Goal: Submit feedback/report problem: Submit feedback/report problem

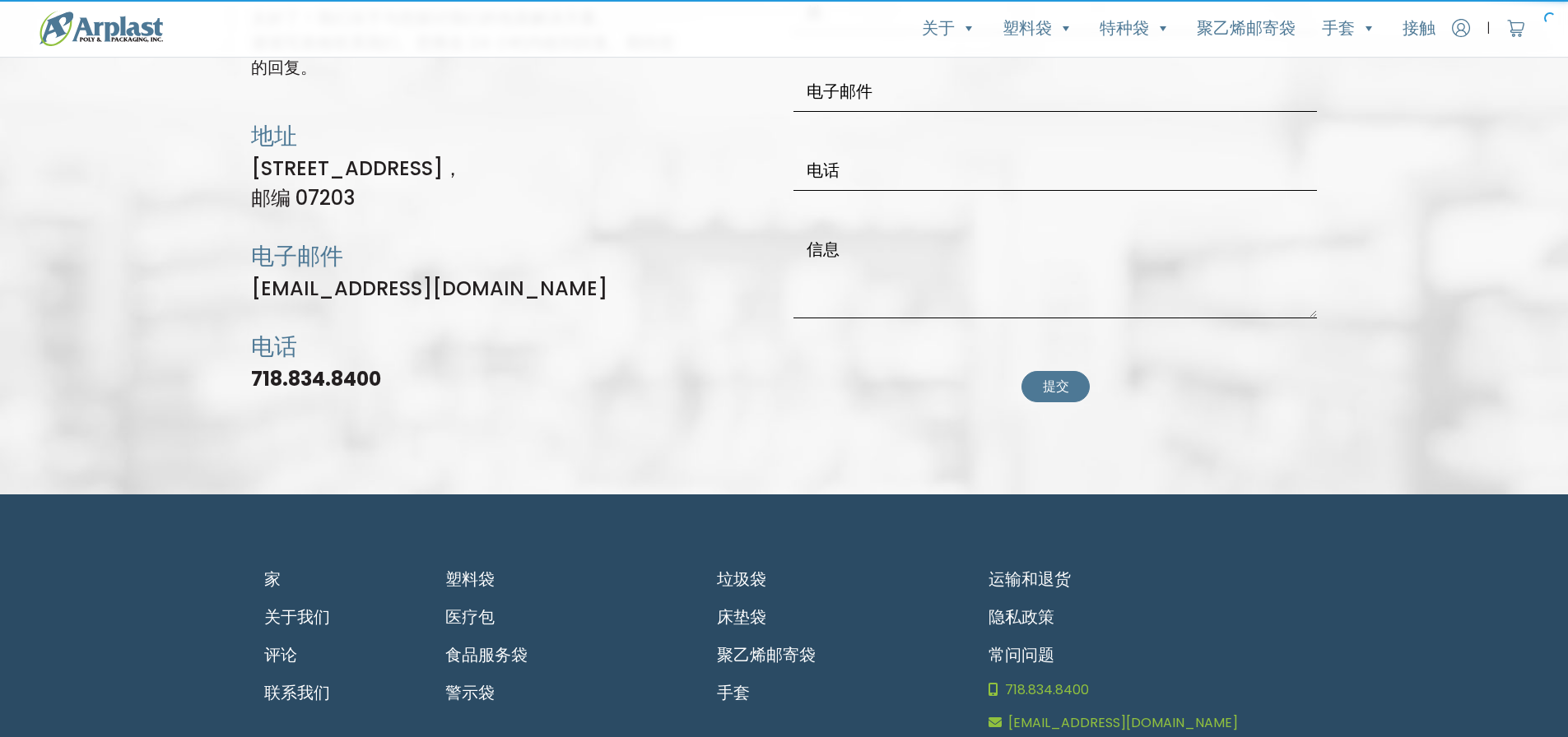
scroll to position [4588, 0]
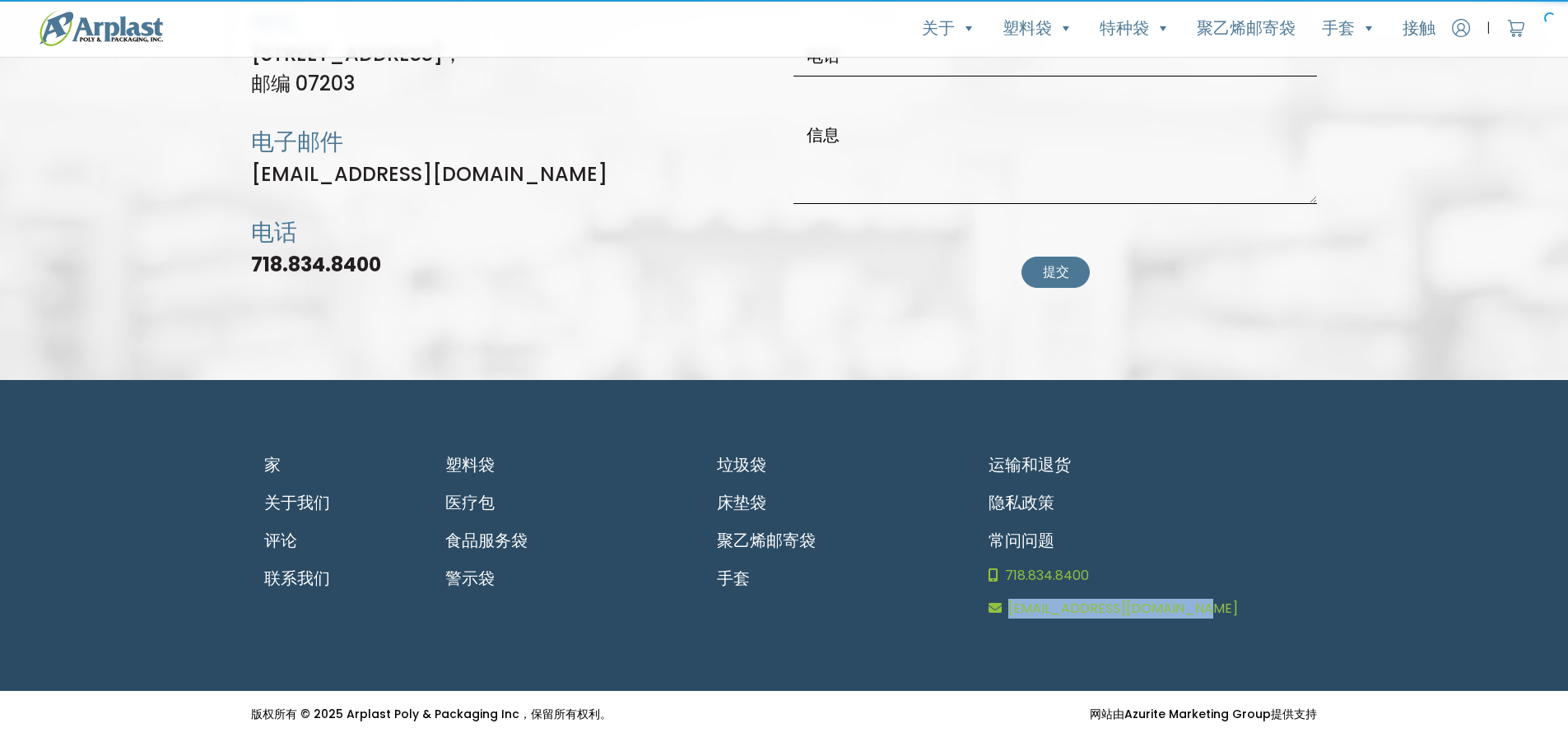
drag, startPoint x: 1007, startPoint y: 629, endPoint x: 1223, endPoint y: 626, distance: 216.0
click at [1223, 626] on footer "家 关于我们 评论 联系我们 塑料袋 医疗包 食品服务袋 警示袋 垃圾袋 床垫袋 聚乙烯邮寄袋 手套 运输和退货 隐私政策 常问问题 718.834.8400…" at bounding box center [784, 536] width 1568 height 311
copy font "[EMAIL_ADDRESS][DOMAIN_NAME]"
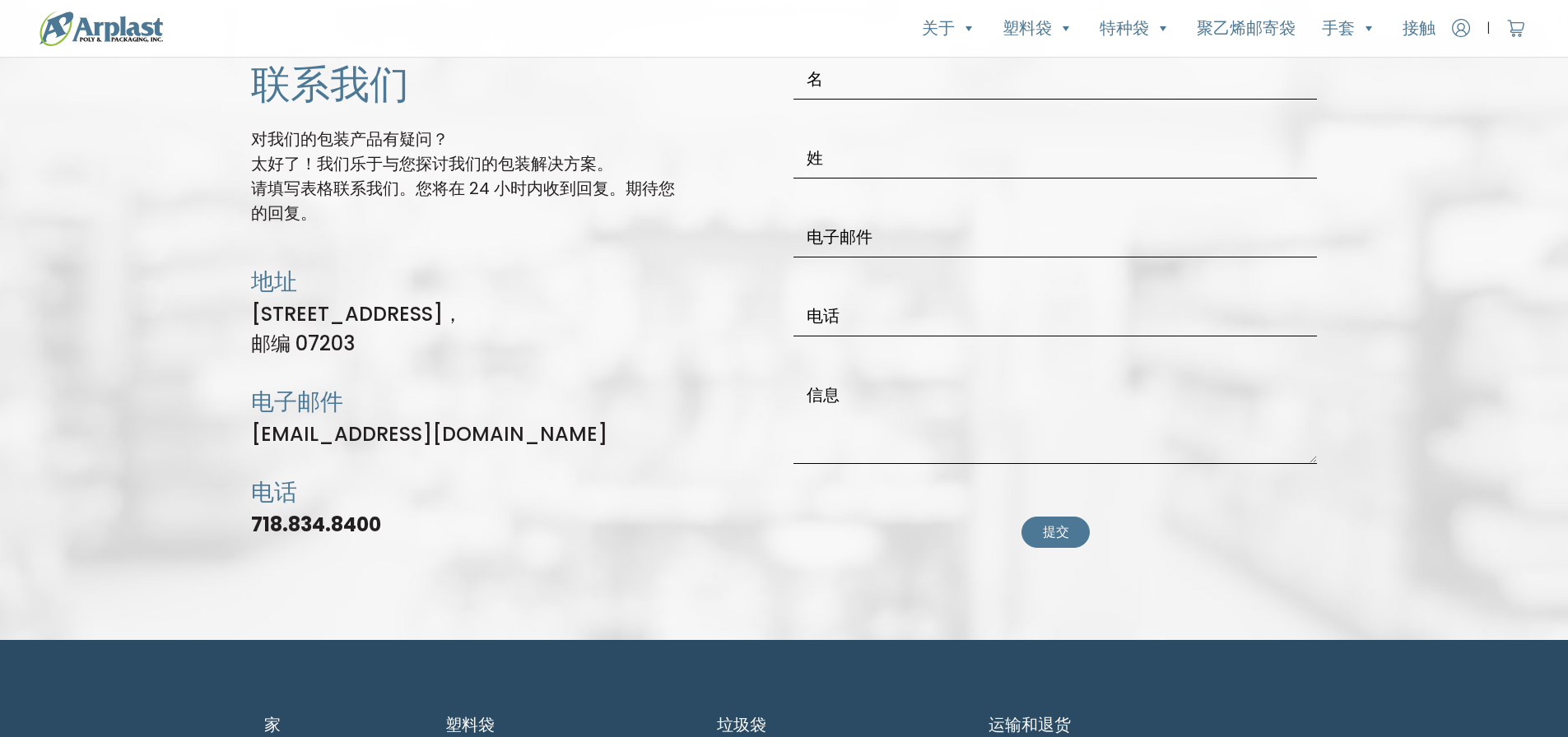
scroll to position [4177, 0]
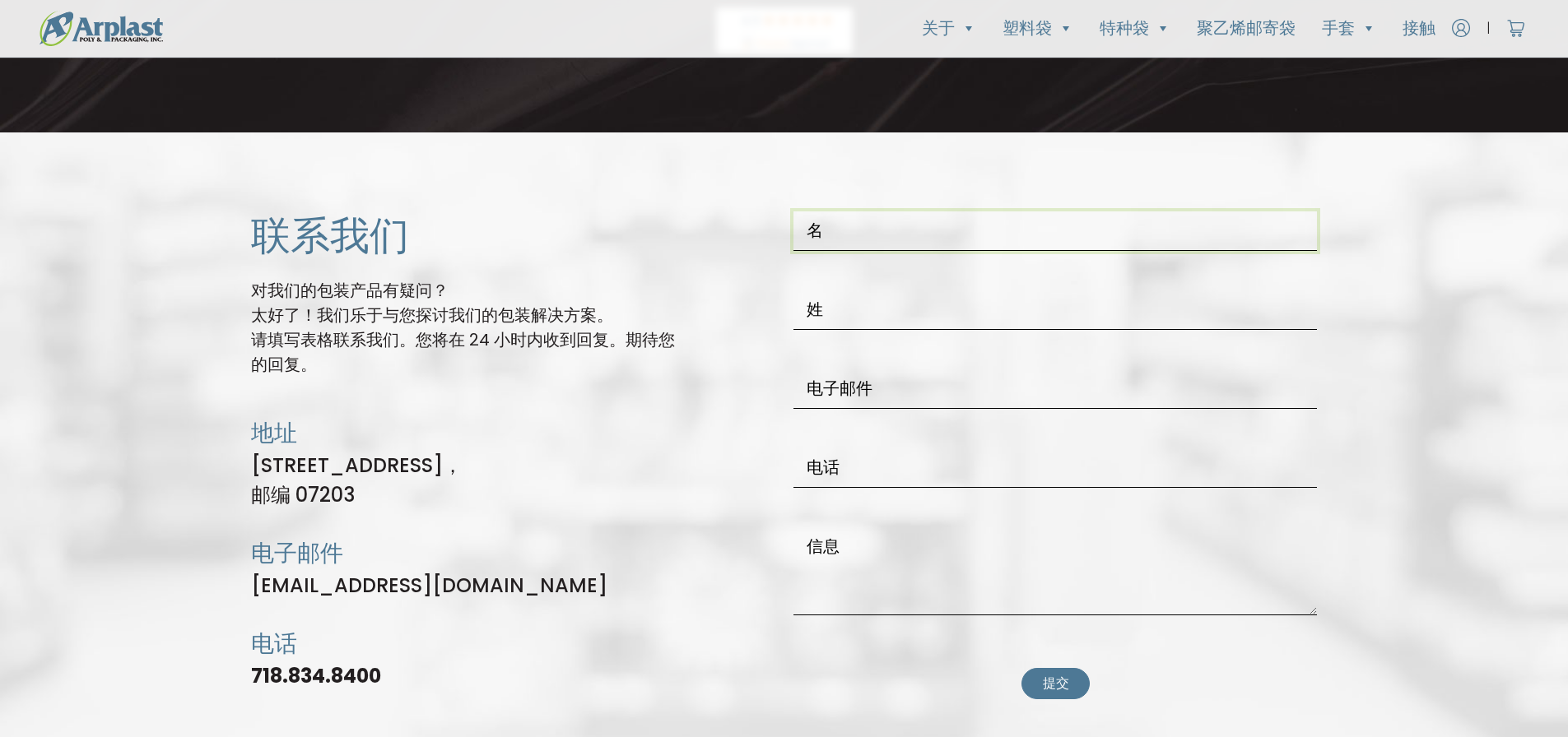
click at [854, 218] on input "联系表格" at bounding box center [1054, 230] width 523 height 39
type input "Vivi"
click at [826, 310] on input "联系表格" at bounding box center [1054, 309] width 523 height 39
type input "Gu"
click at [826, 388] on input "联系表格" at bounding box center [1054, 388] width 523 height 39
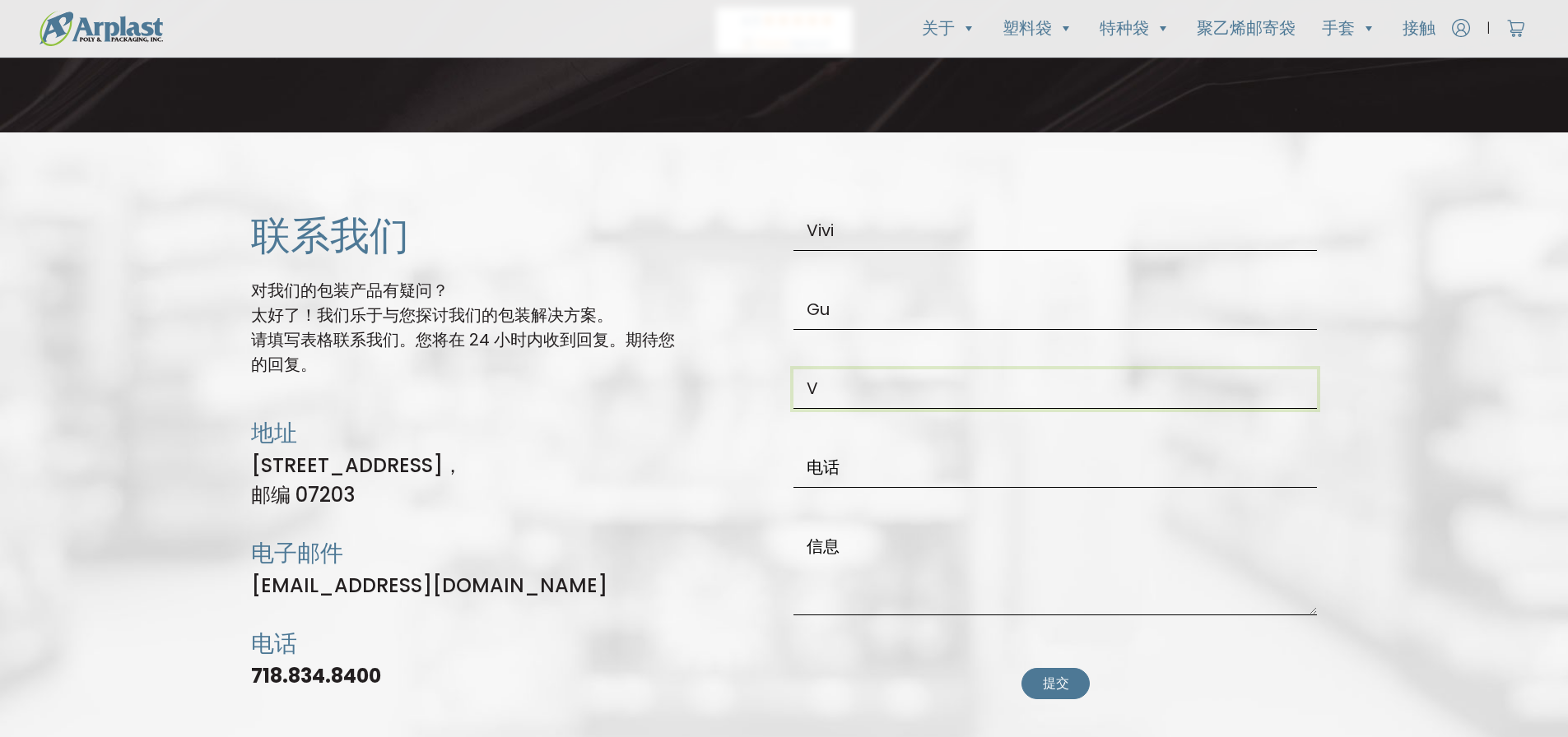
type input "[EMAIL_ADDRESS][DOMAIN_NAME]"
click at [866, 475] on input "联系表格" at bounding box center [1054, 467] width 523 height 39
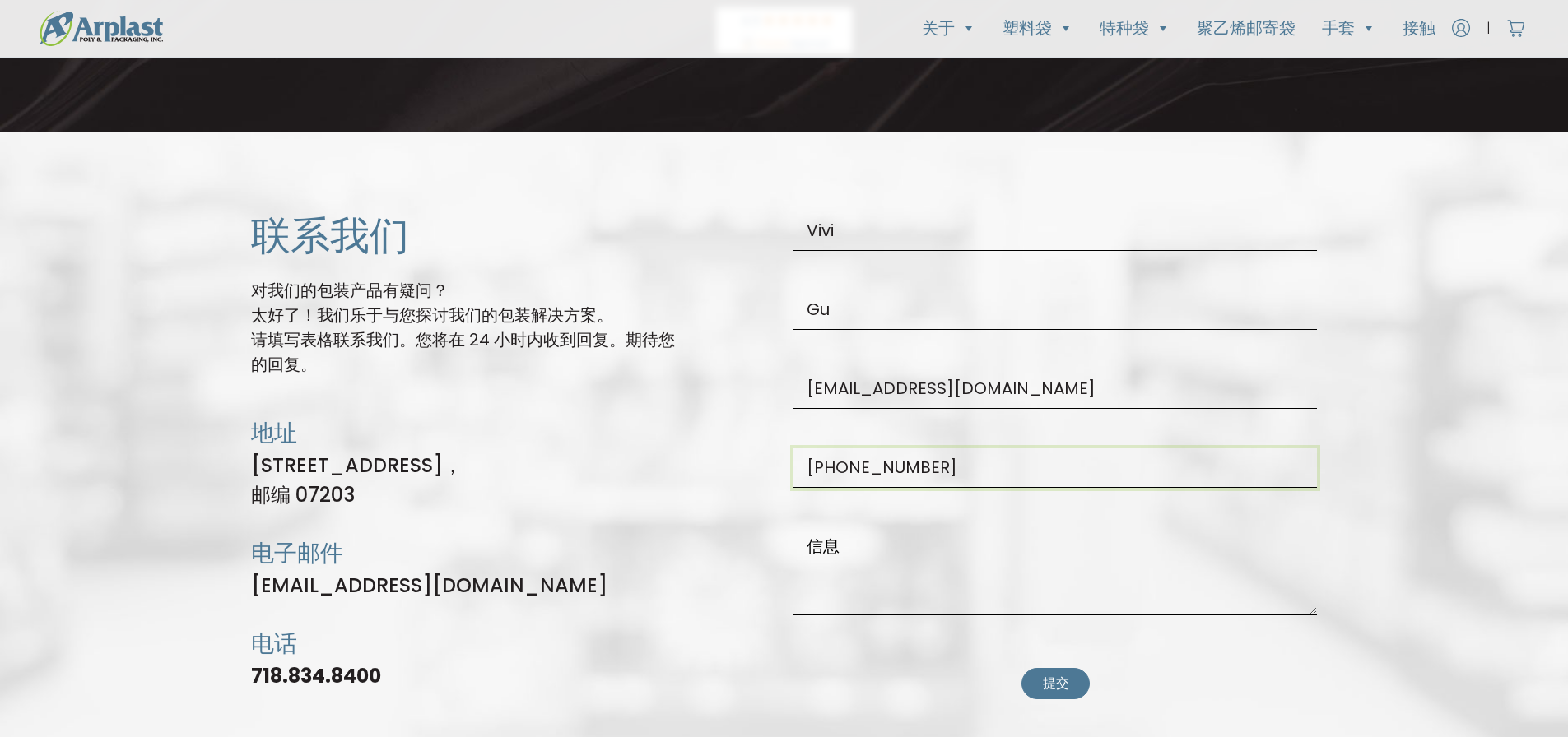
type input "[PHONE_NUMBER]"
click at [1021, 668] on button "提交" at bounding box center [1055, 684] width 68 height 32
click at [868, 601] on textarea "联系表格" at bounding box center [1054, 571] width 523 height 88
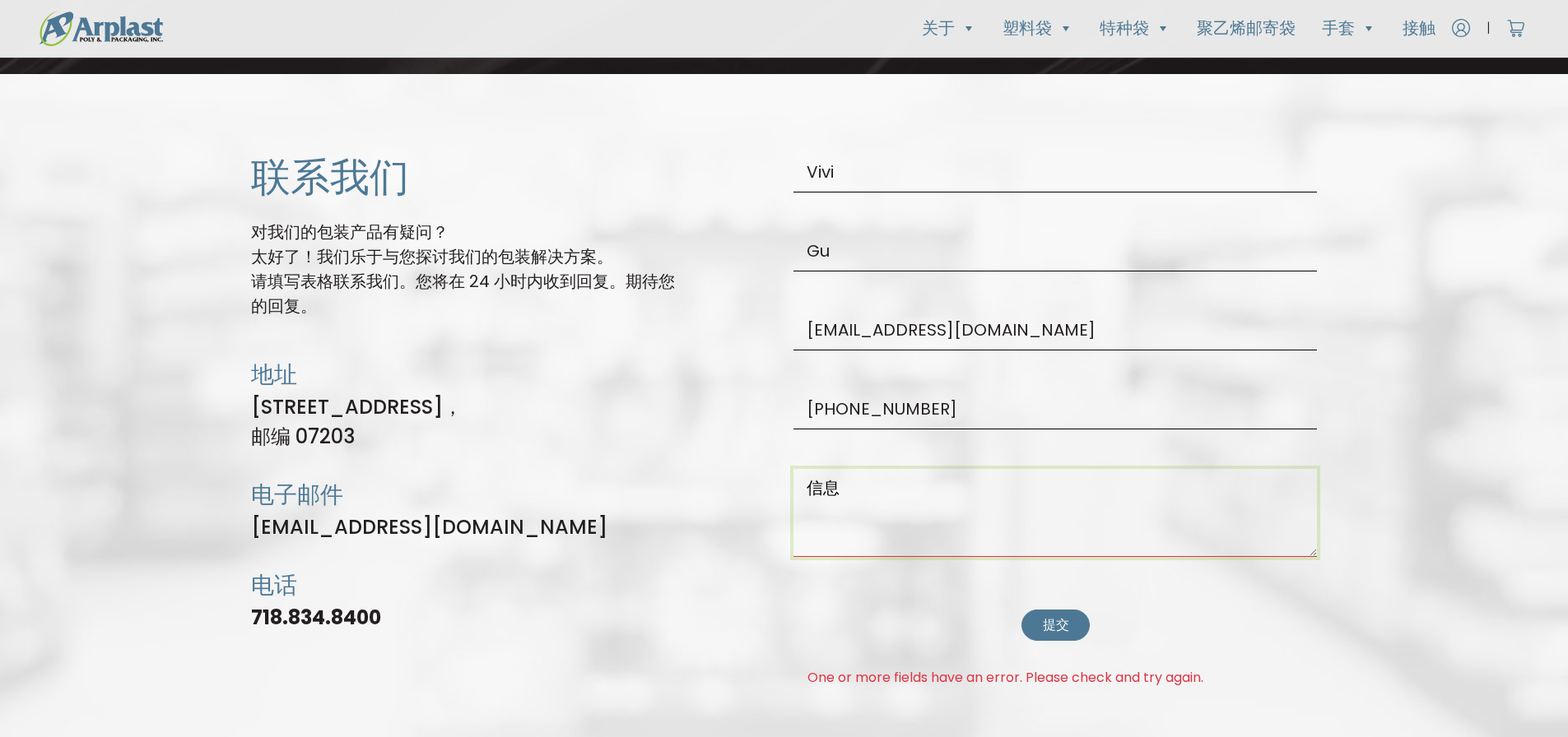
scroll to position [4260, 0]
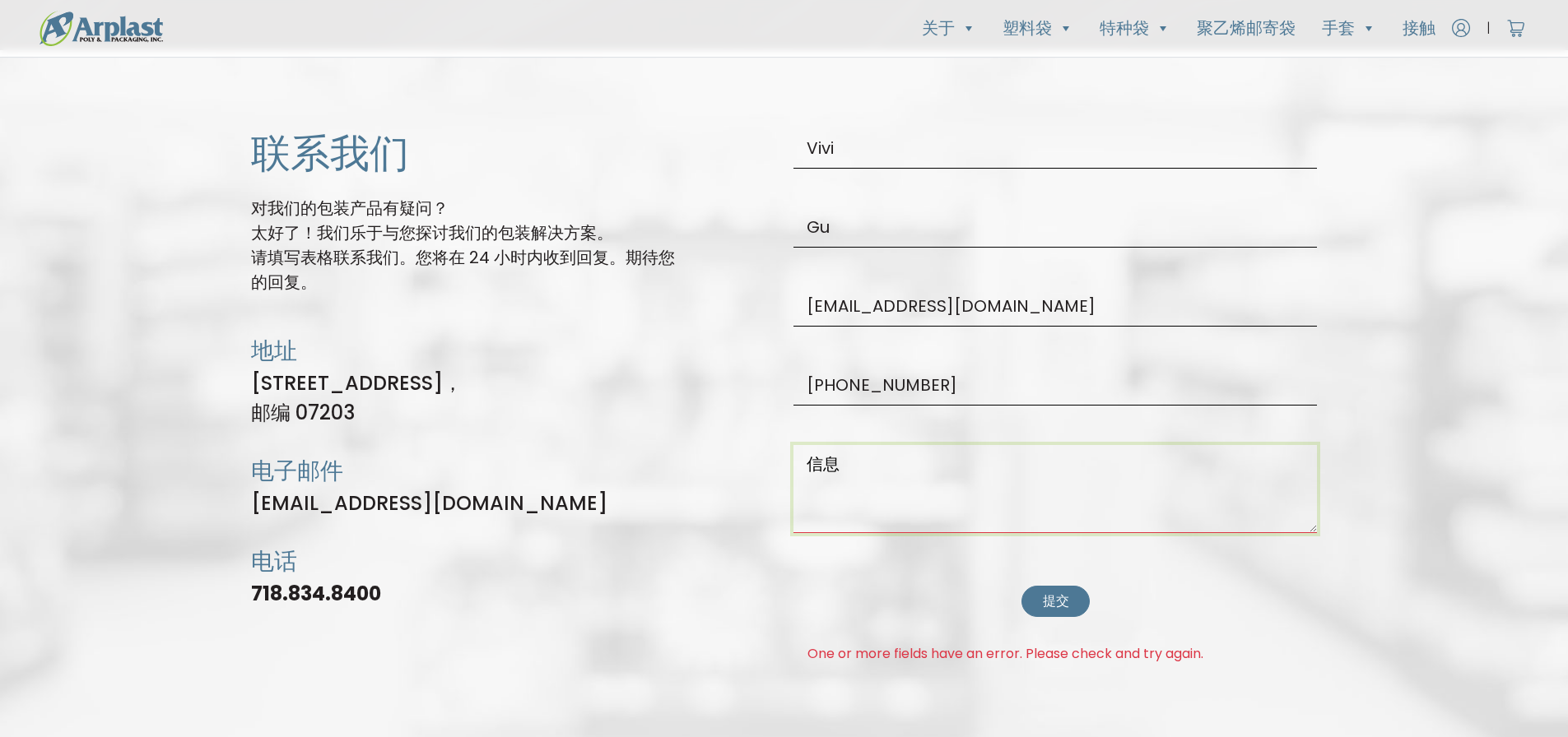
paste textarea "Dear, we are an R&D factory in compostable packaging. Our product has already p…"
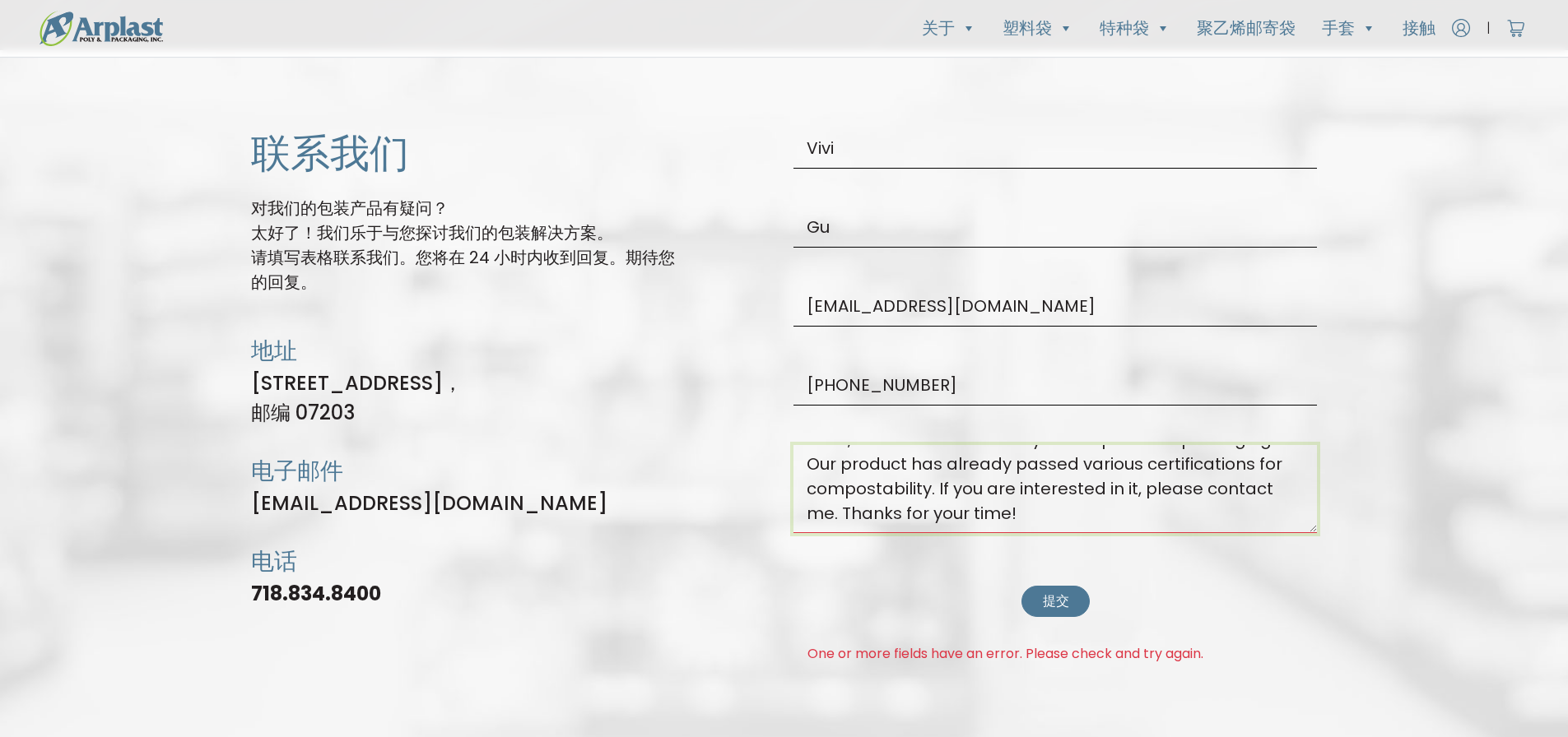
scroll to position [0, 0]
type textarea "Dear, we are an R&D factory in compostable packaging. Our product has already p…"
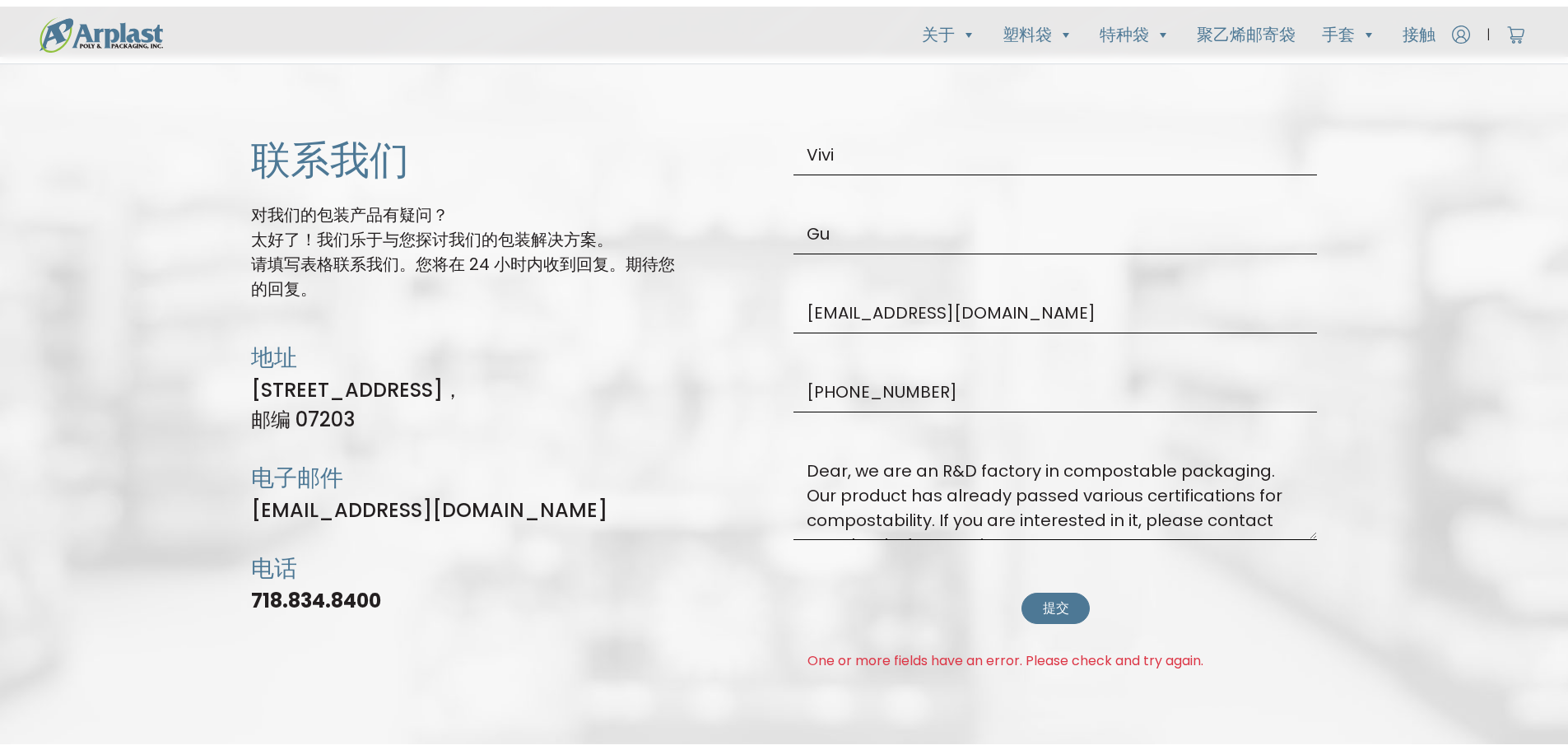
scroll to position [4514, 0]
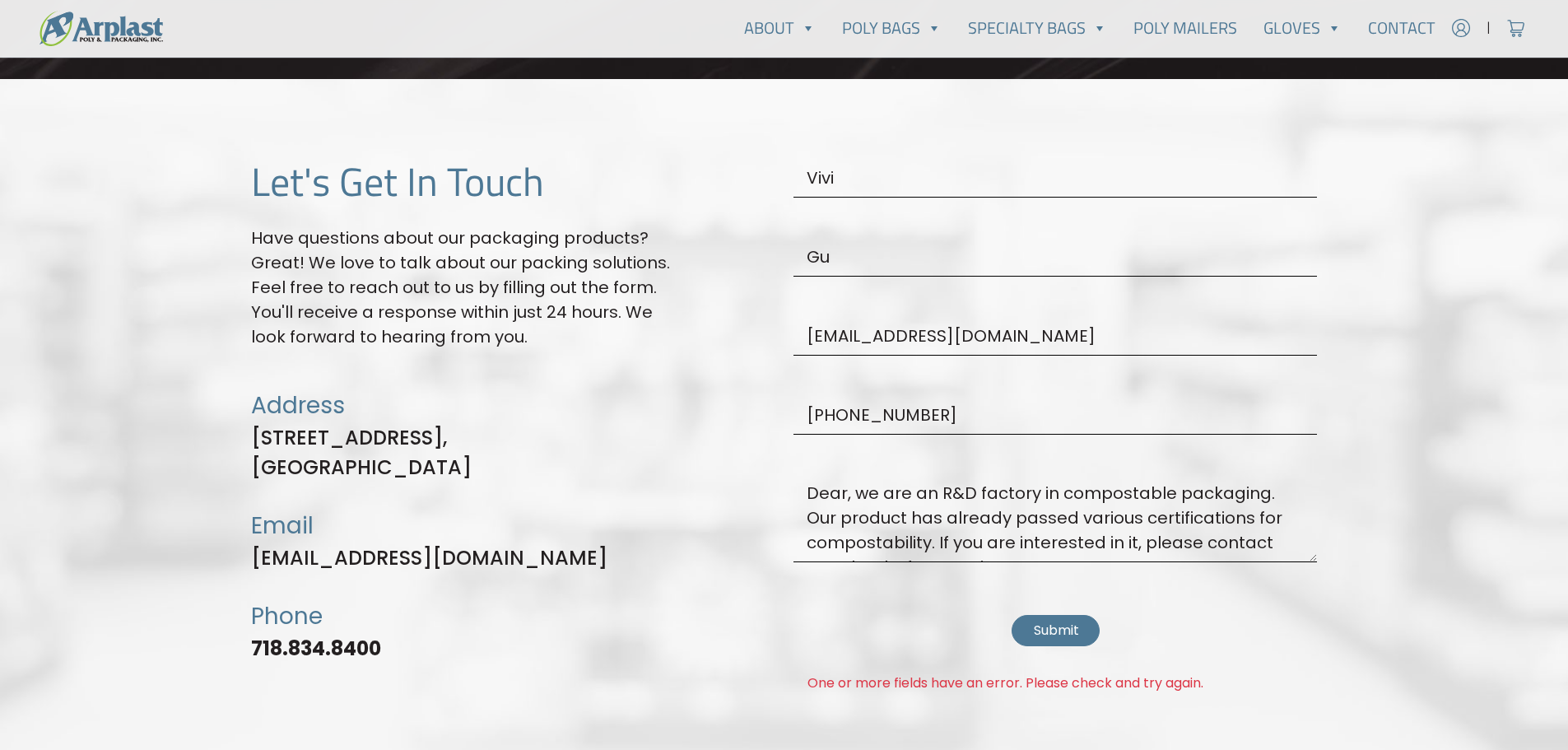
click at [1397, 246] on section "Let's Get In Touch Have questions about our packaging products? Great! We love …" at bounding box center [784, 439] width 1568 height 719
click at [1045, 621] on button "Submit" at bounding box center [1054, 630] width 87 height 31
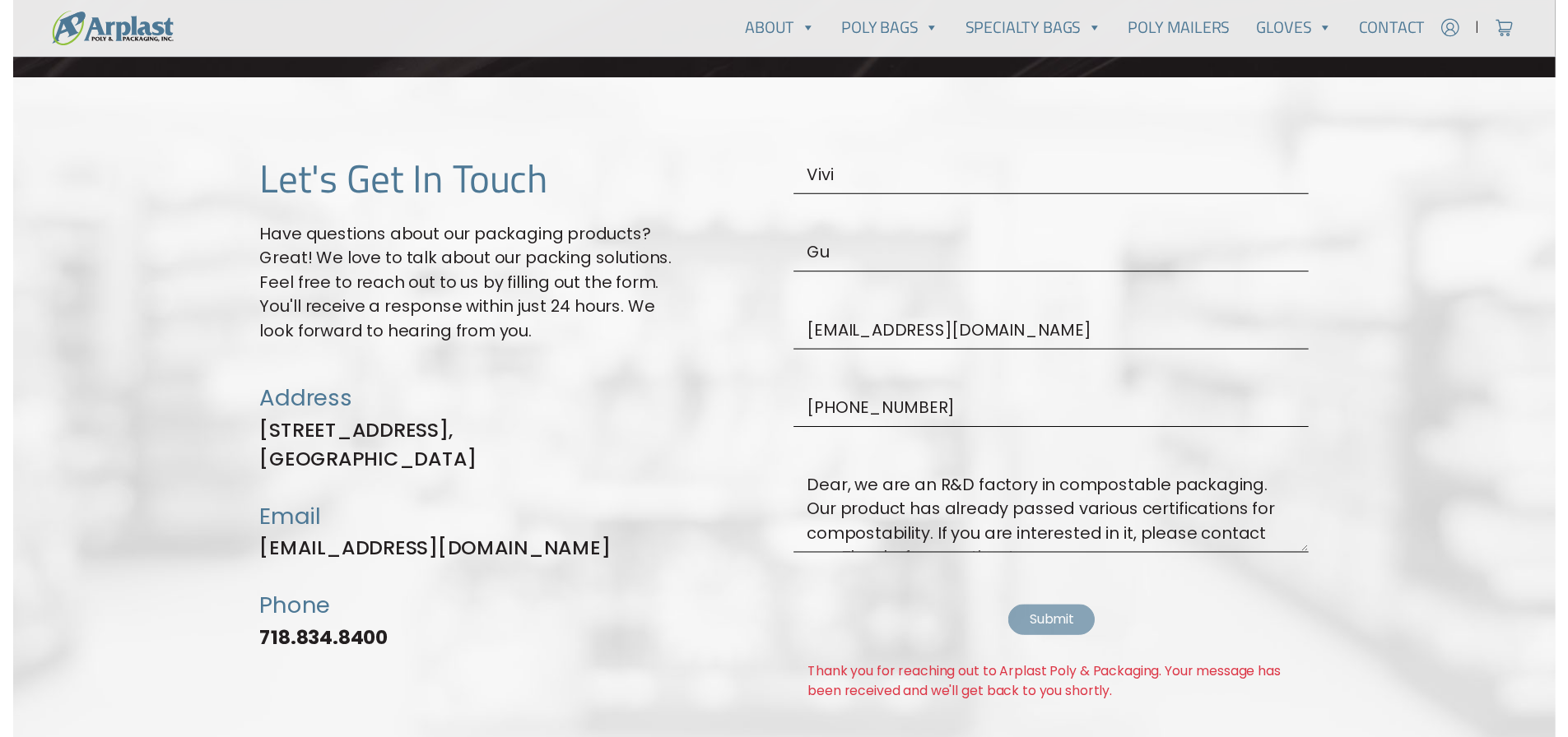
scroll to position [4231, 0]
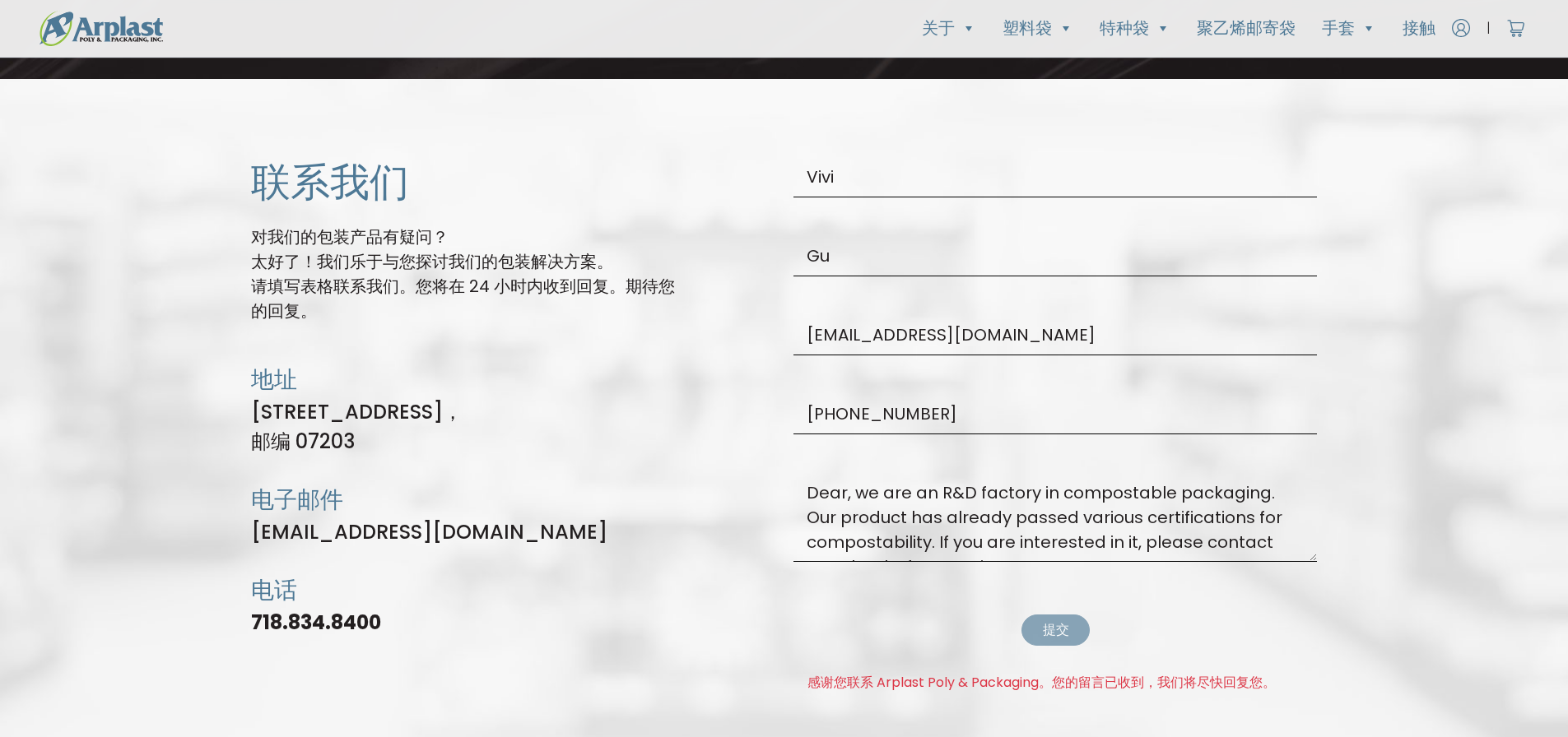
drag, startPoint x: 1373, startPoint y: 148, endPoint x: 1365, endPoint y: 150, distance: 8.2
click at [1374, 148] on section "联系我们 对我们的包装产品有疑问？ 太好了！我们乐于与您探讨我们的包装解决方案。 请填写表格联系我们。您将在 24 小时内收到回复。期待您的回复。 地址 [S…" at bounding box center [784, 438] width 1568 height 720
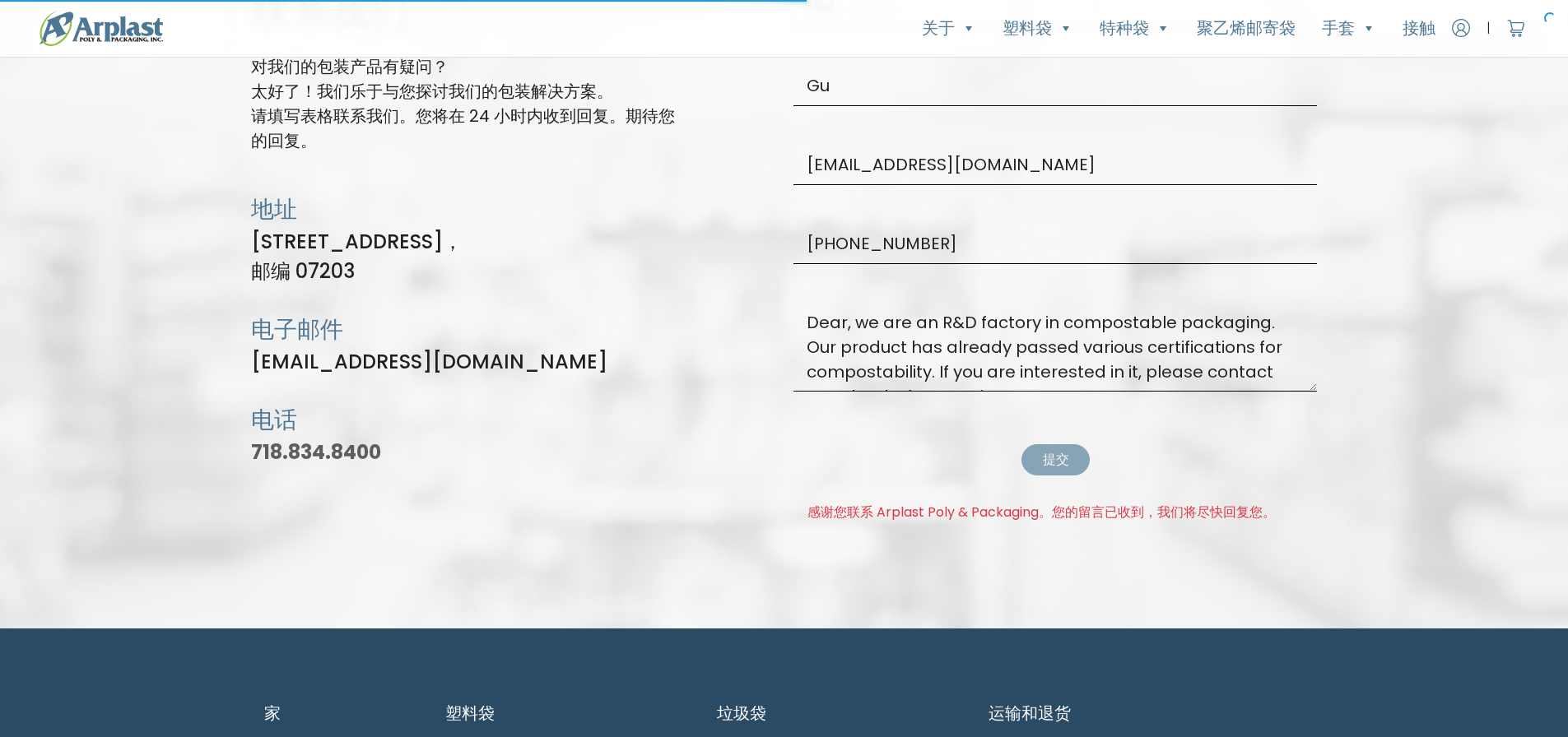
scroll to position [4403, 0]
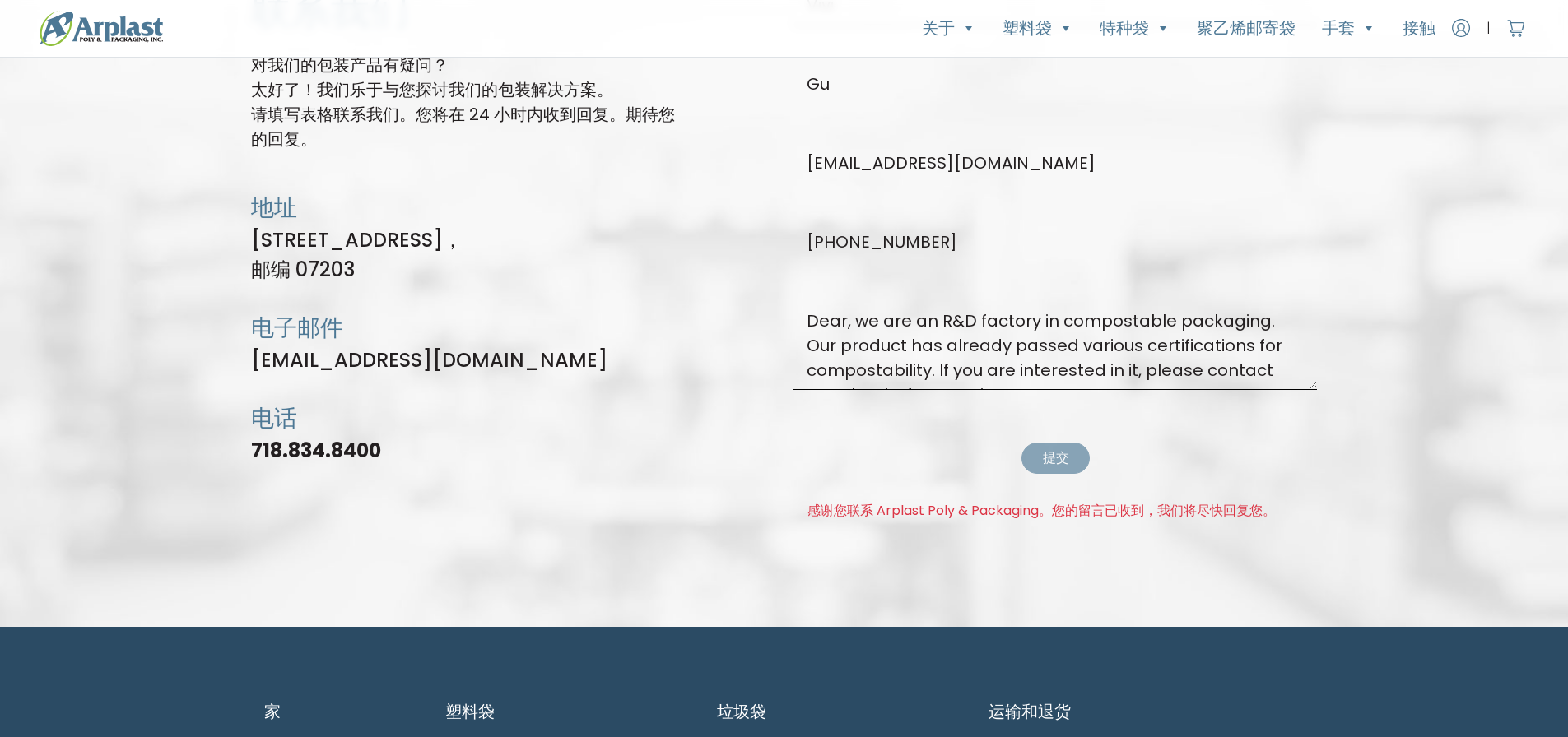
drag, startPoint x: 572, startPoint y: 378, endPoint x: 212, endPoint y: 342, distance: 361.8
click at [212, 342] on section "联系我们 对我们的包装产品有疑问？ 太好了！我们乐于与您探讨我们的包装解决方案。 请填写表格联系我们。您将在 24 小时内收到回复。期待您的回复。 地址 [S…" at bounding box center [784, 266] width 1568 height 720
click at [220, 374] on section "联系我们 对我们的包装产品有疑问？ 太好了！我们乐于与您探讨我们的包装解决方案。 请填写表格联系我们。您将在 24 小时内收到回复。期待您的回复。 地址 [S…" at bounding box center [784, 266] width 1568 height 720
drag, startPoint x: 550, startPoint y: 362, endPoint x: 192, endPoint y: 363, distance: 358.0
click at [192, 363] on section "联系我们 对我们的包装产品有疑问？ 太好了！我们乐于与您探讨我们的包装解决方案。 请填写表格联系我们。您将在 24 小时内收到回复。期待您的回复。 地址 [S…" at bounding box center [784, 266] width 1568 height 720
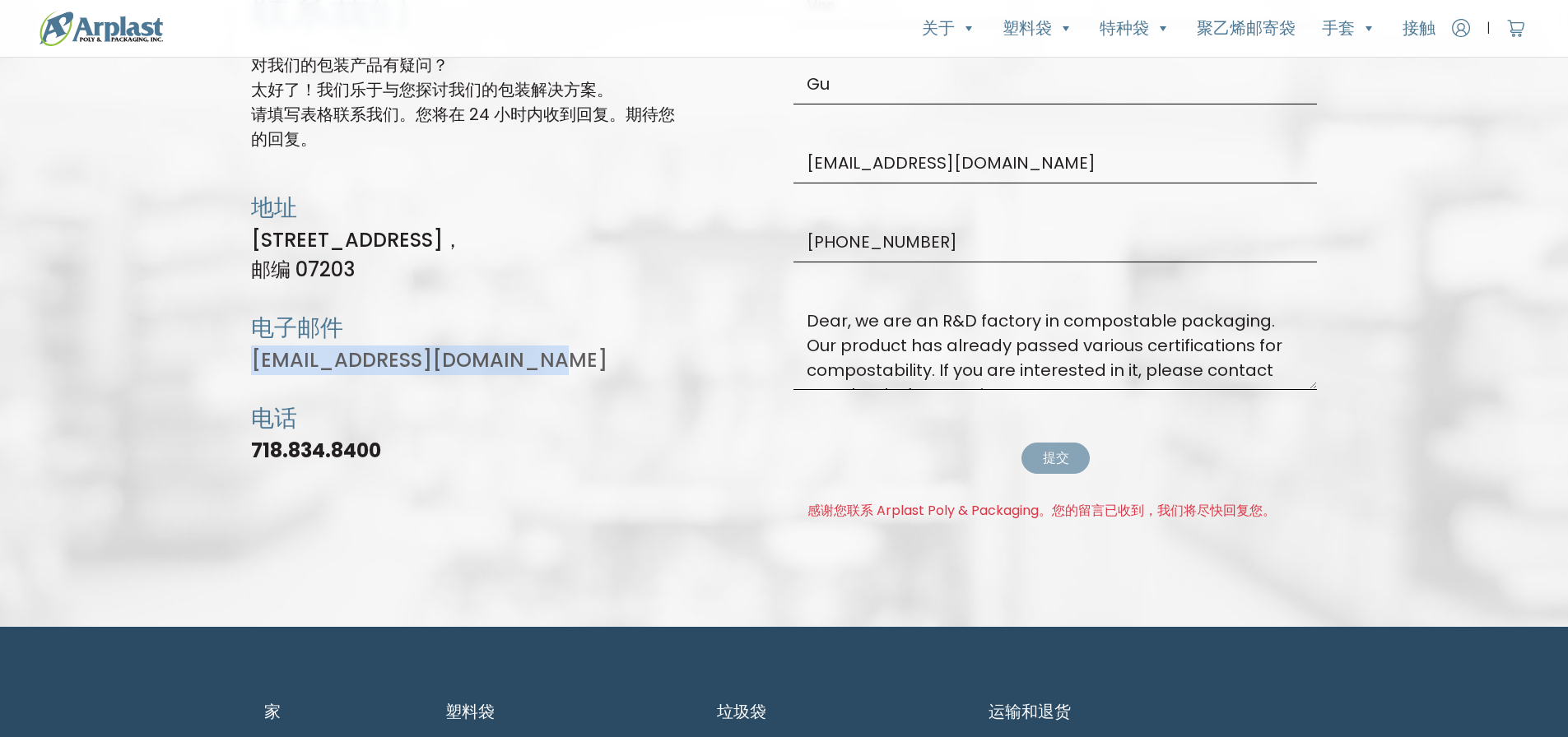
copy font "[EMAIL_ADDRESS][DOMAIN_NAME]"
